Goal: Task Accomplishment & Management: Manage account settings

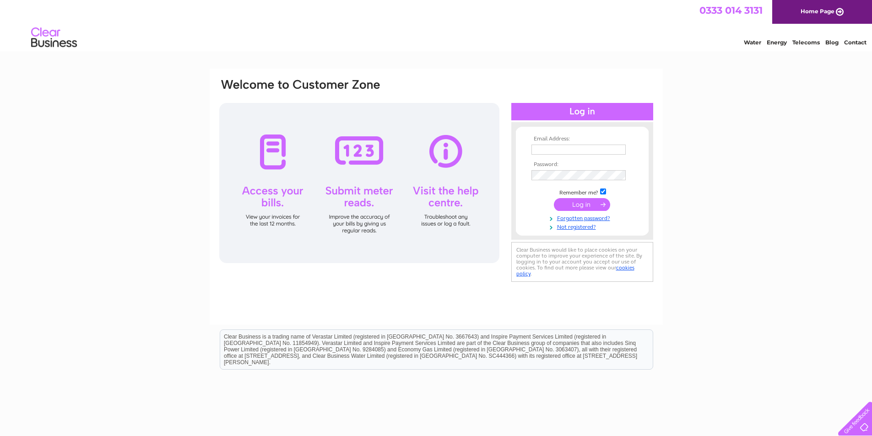
type input "[EMAIL_ADDRESS][DOMAIN_NAME]"
click at [592, 203] on input "submit" at bounding box center [582, 204] width 56 height 13
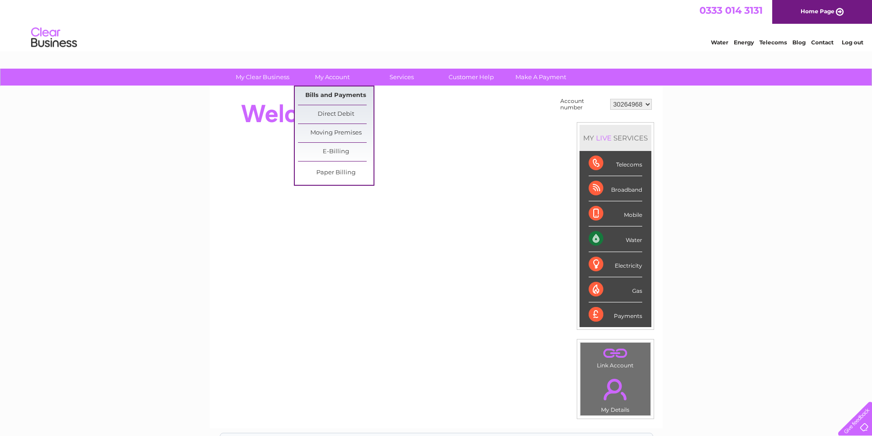
click at [337, 97] on link "Bills and Payments" at bounding box center [336, 96] width 76 height 18
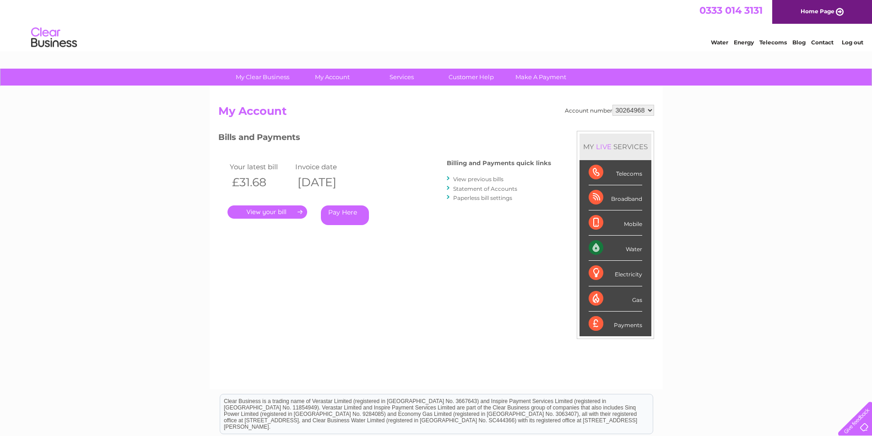
click at [278, 213] on link "." at bounding box center [268, 212] width 80 height 13
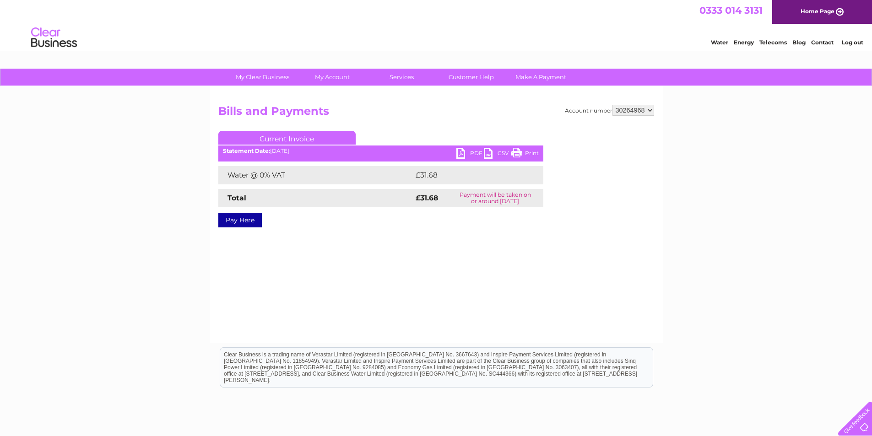
click at [477, 151] on link "PDF" at bounding box center [469, 154] width 27 height 13
